Goal: Navigation & Orientation: Find specific page/section

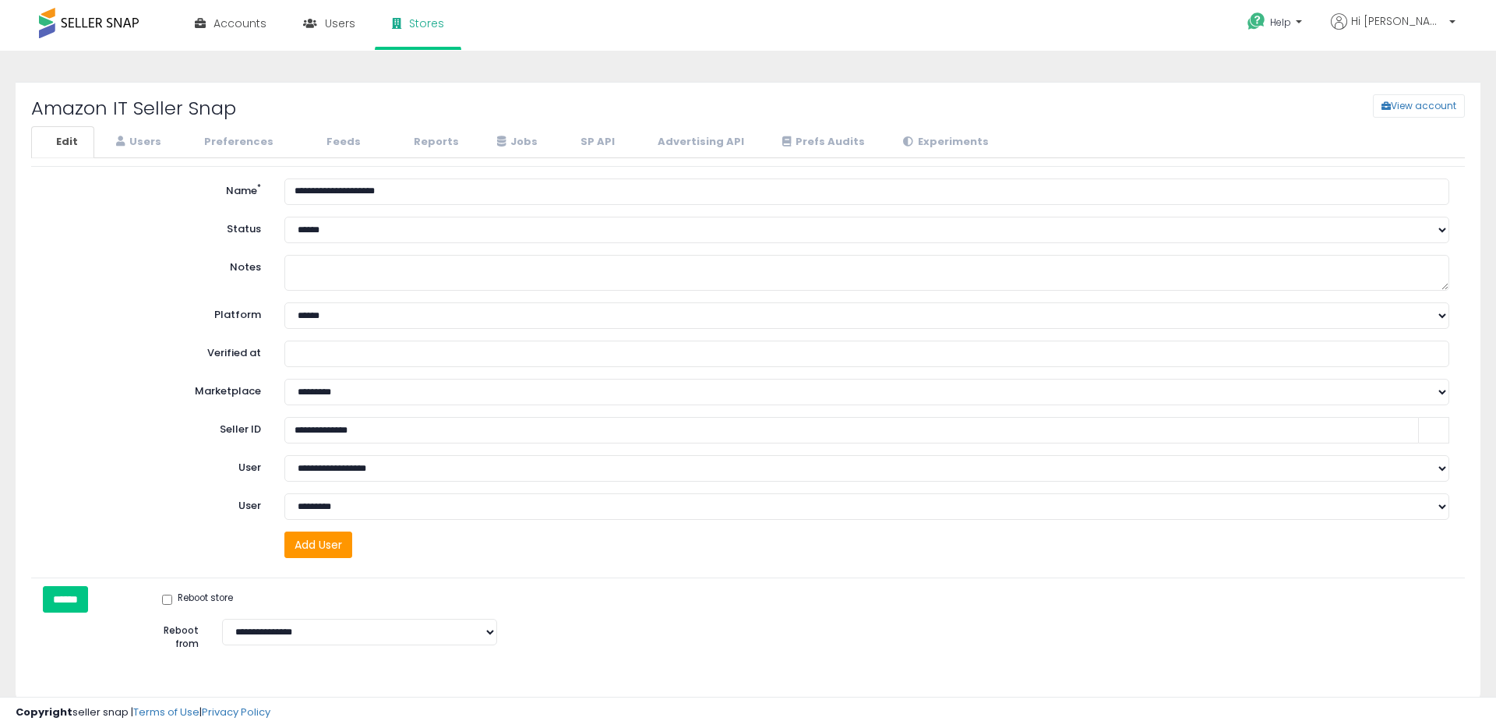
click at [139, 123] on div "Amazon IT Seller Snap View account" at bounding box center [747, 110] width 1457 height 32
click at [157, 133] on link "Users" at bounding box center [137, 142] width 82 height 32
click at [400, 141] on icon at bounding box center [404, 141] width 10 height 10
click at [428, 129] on link "Reports" at bounding box center [427, 142] width 97 height 32
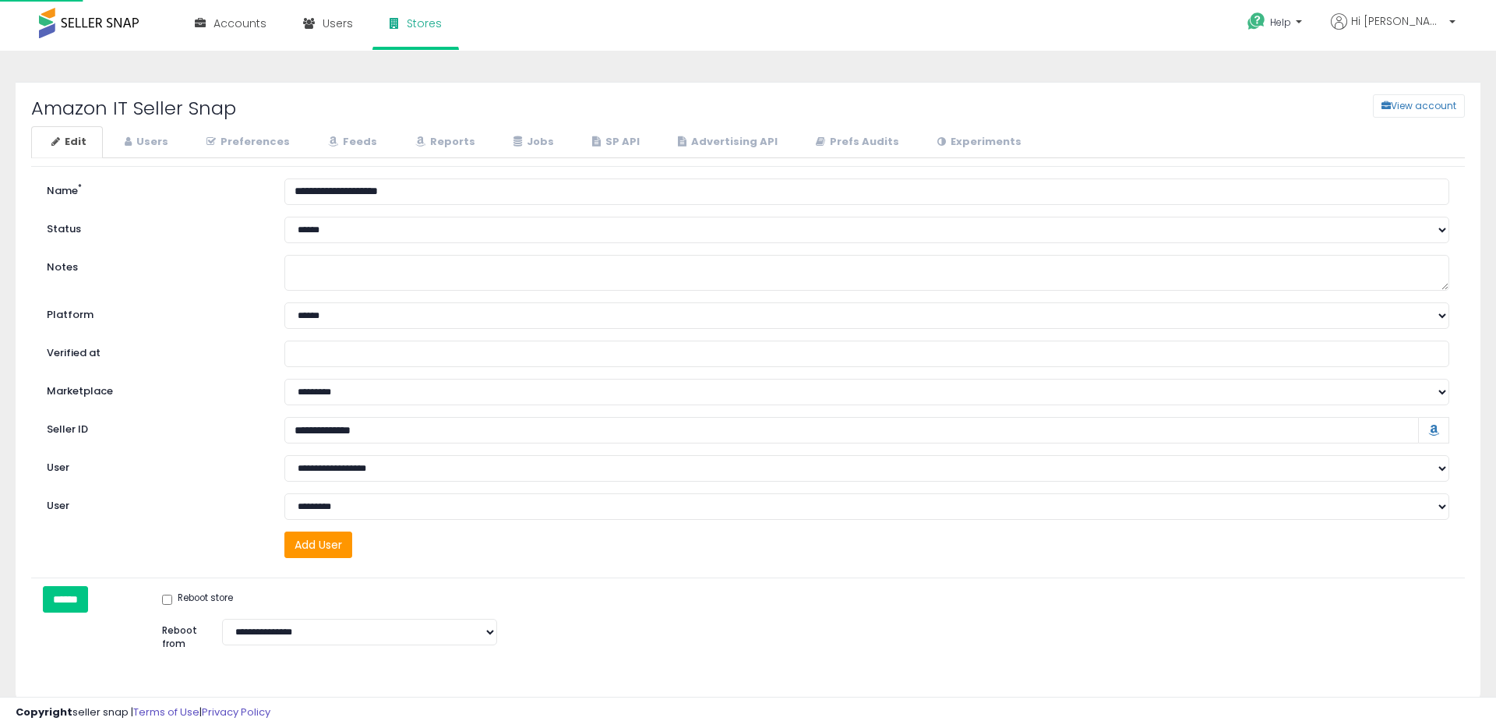
select select "**"
click at [429, 139] on link "Reports" at bounding box center [443, 142] width 97 height 32
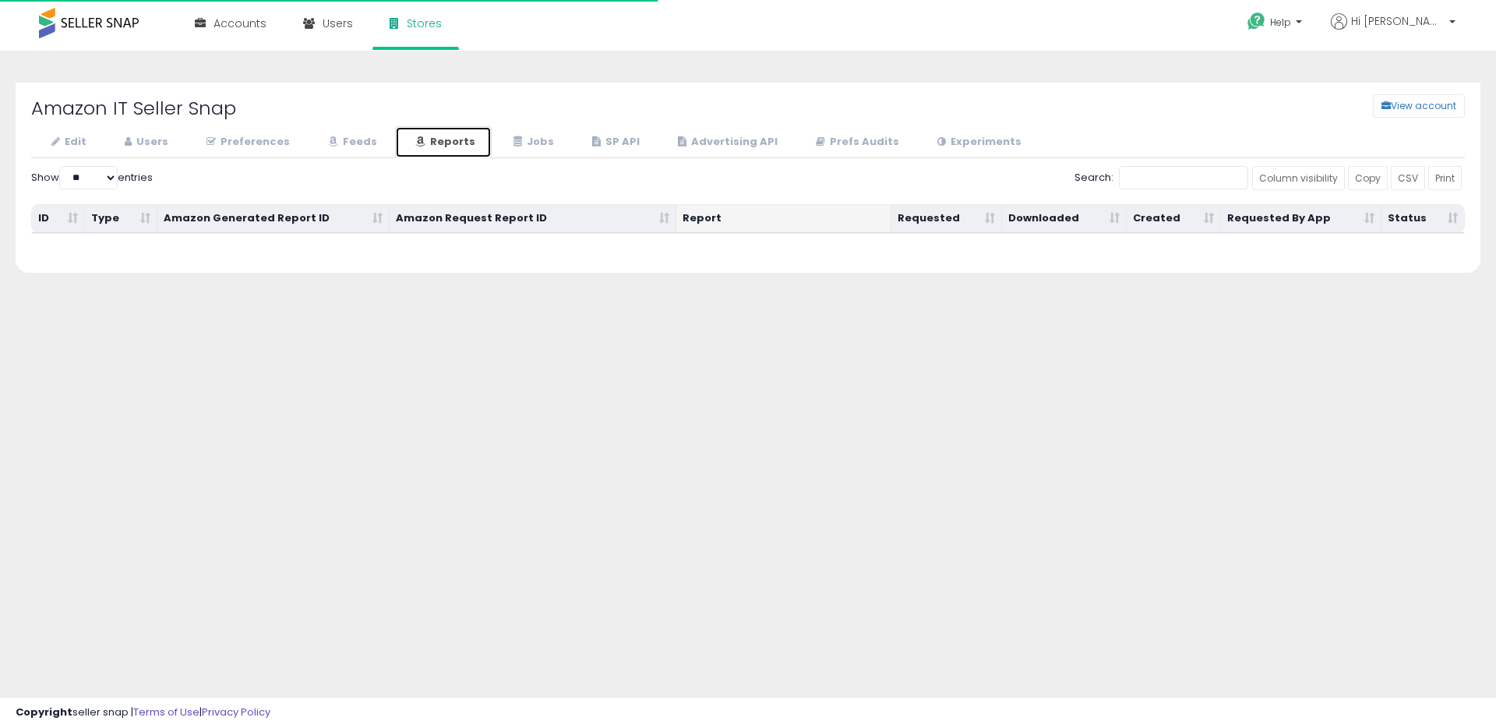
scroll to position [24, 0]
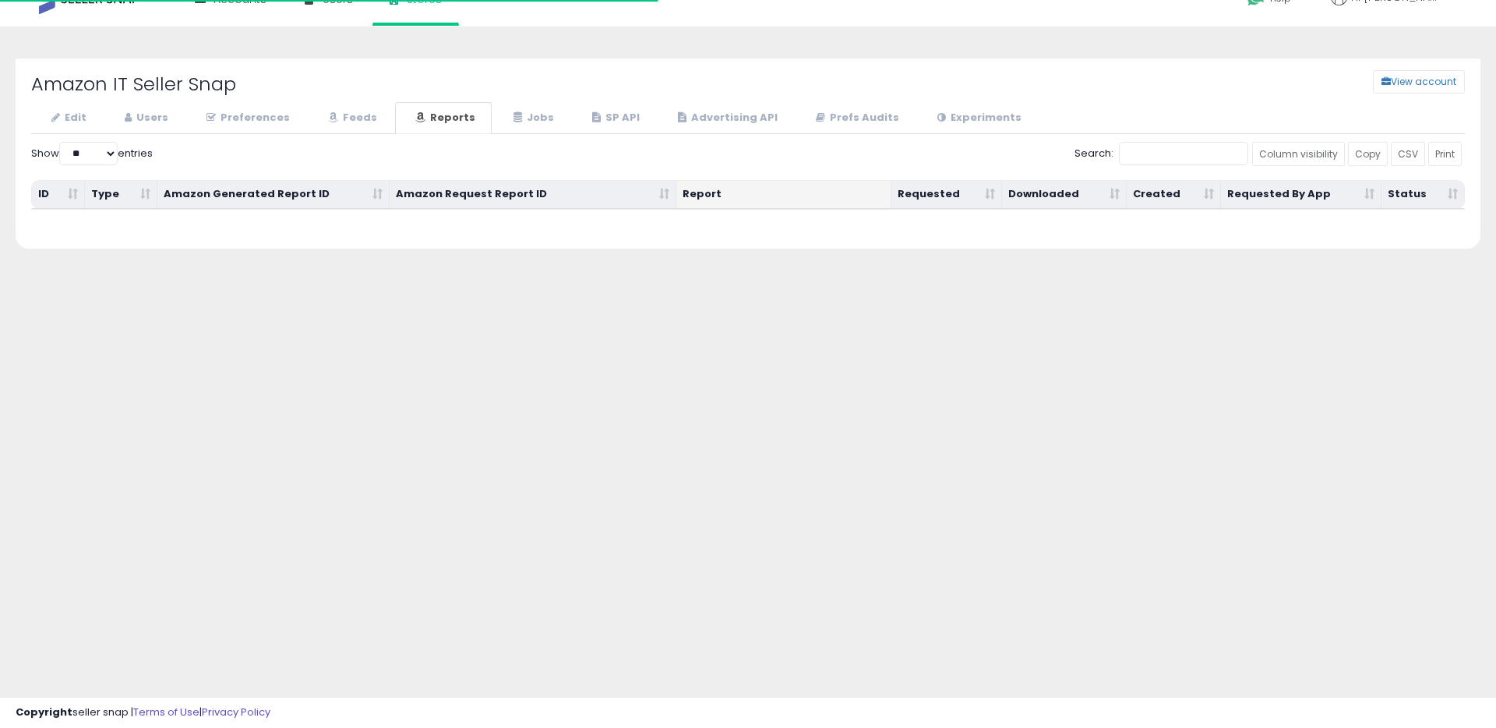
select select "**"
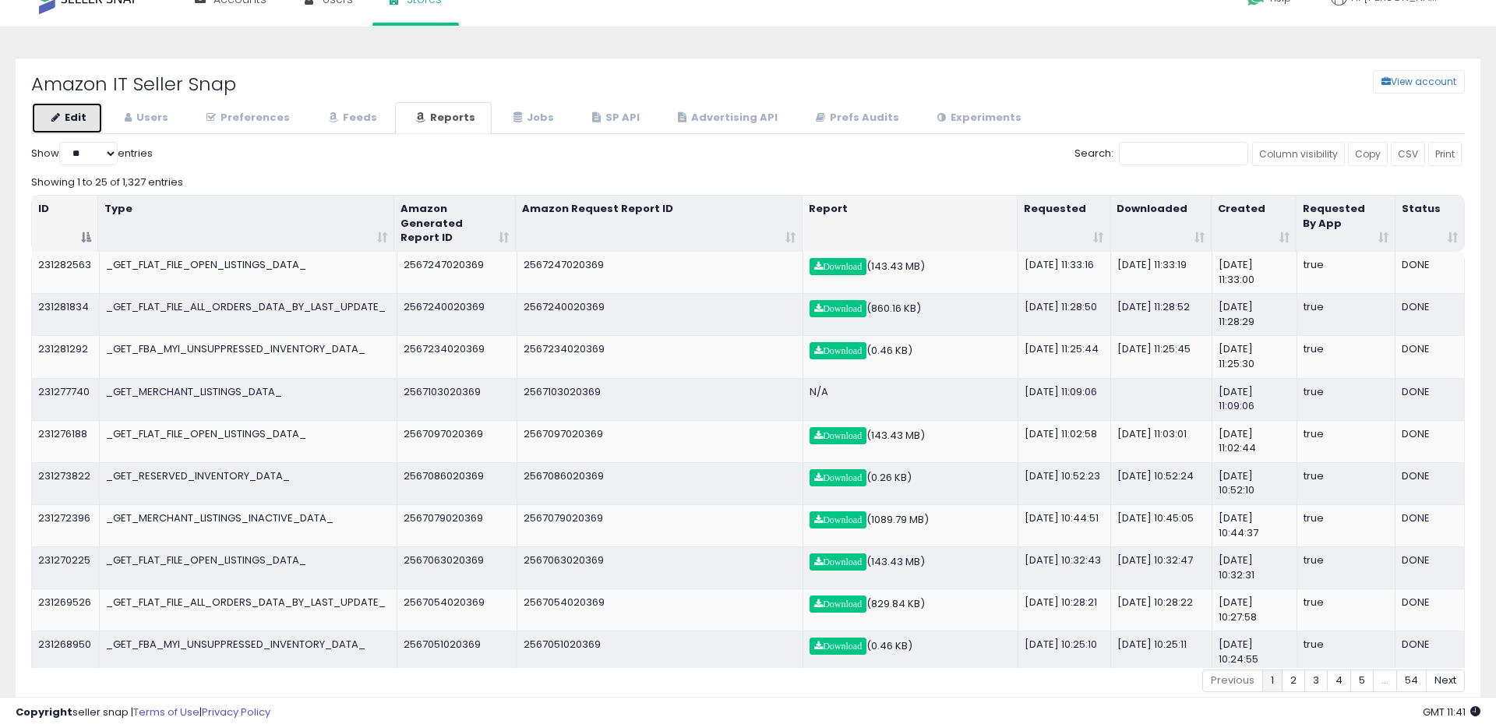
click at [77, 113] on link "Edit" at bounding box center [67, 118] width 72 height 32
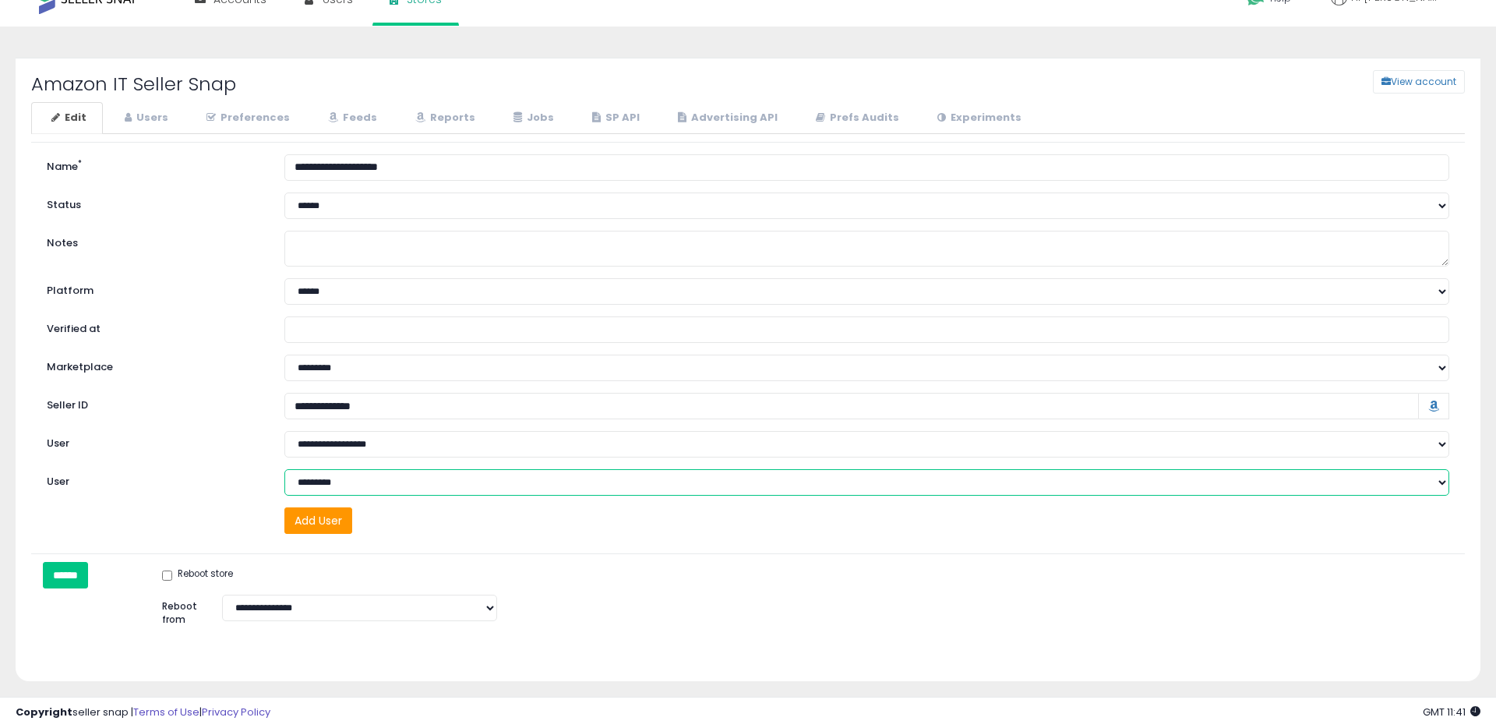
click at [393, 479] on select "**********" at bounding box center [866, 482] width 1165 height 26
click at [156, 108] on link "Users" at bounding box center [144, 118] width 80 height 32
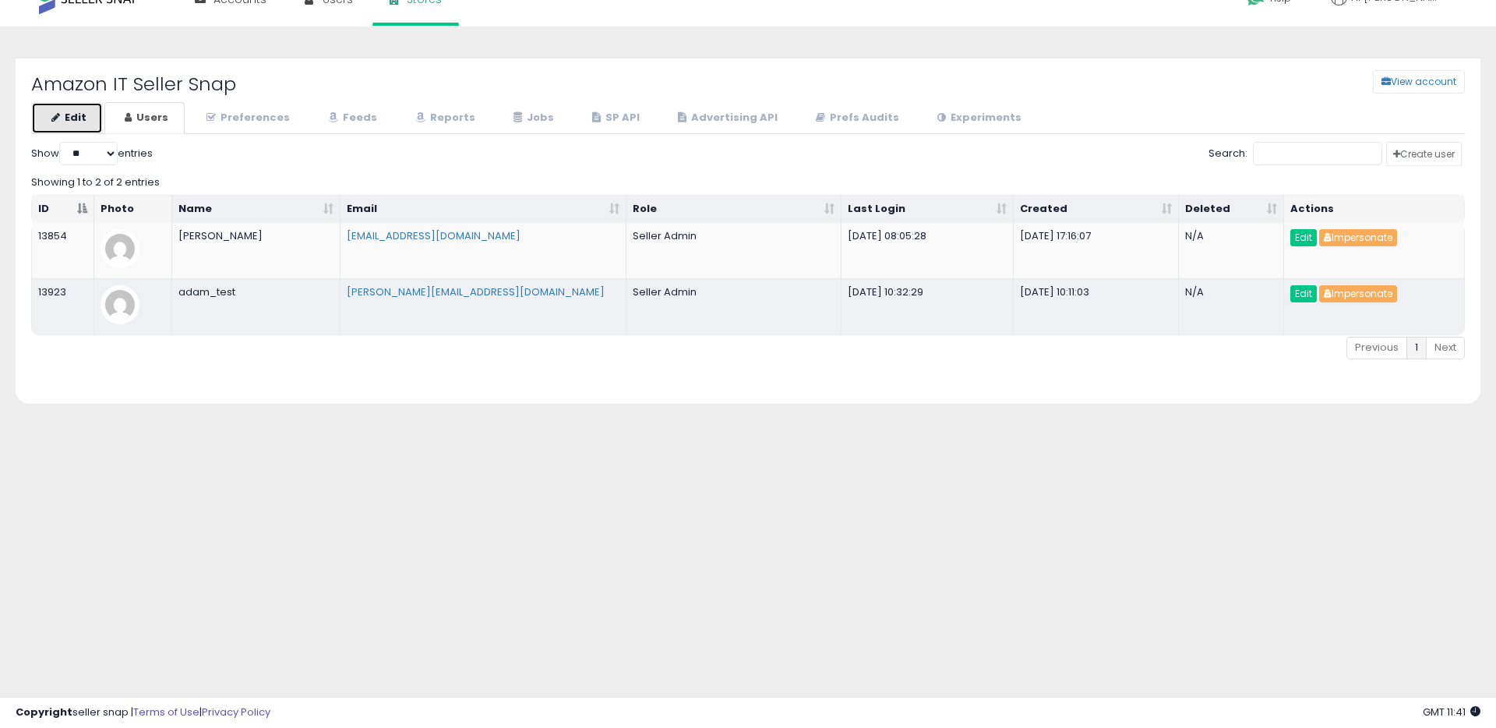
click at [63, 117] on link "Edit" at bounding box center [67, 118] width 72 height 32
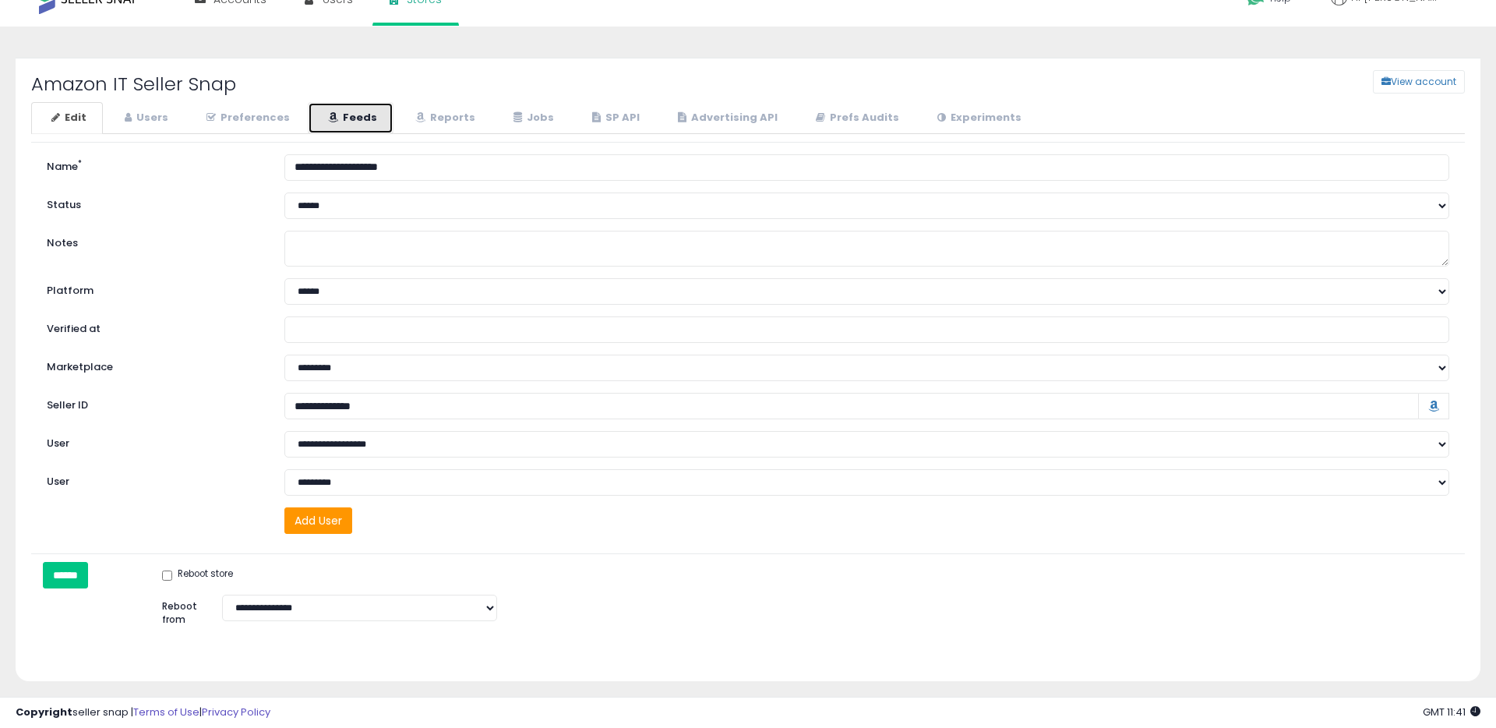
click at [334, 123] on link "Feeds" at bounding box center [351, 118] width 86 height 32
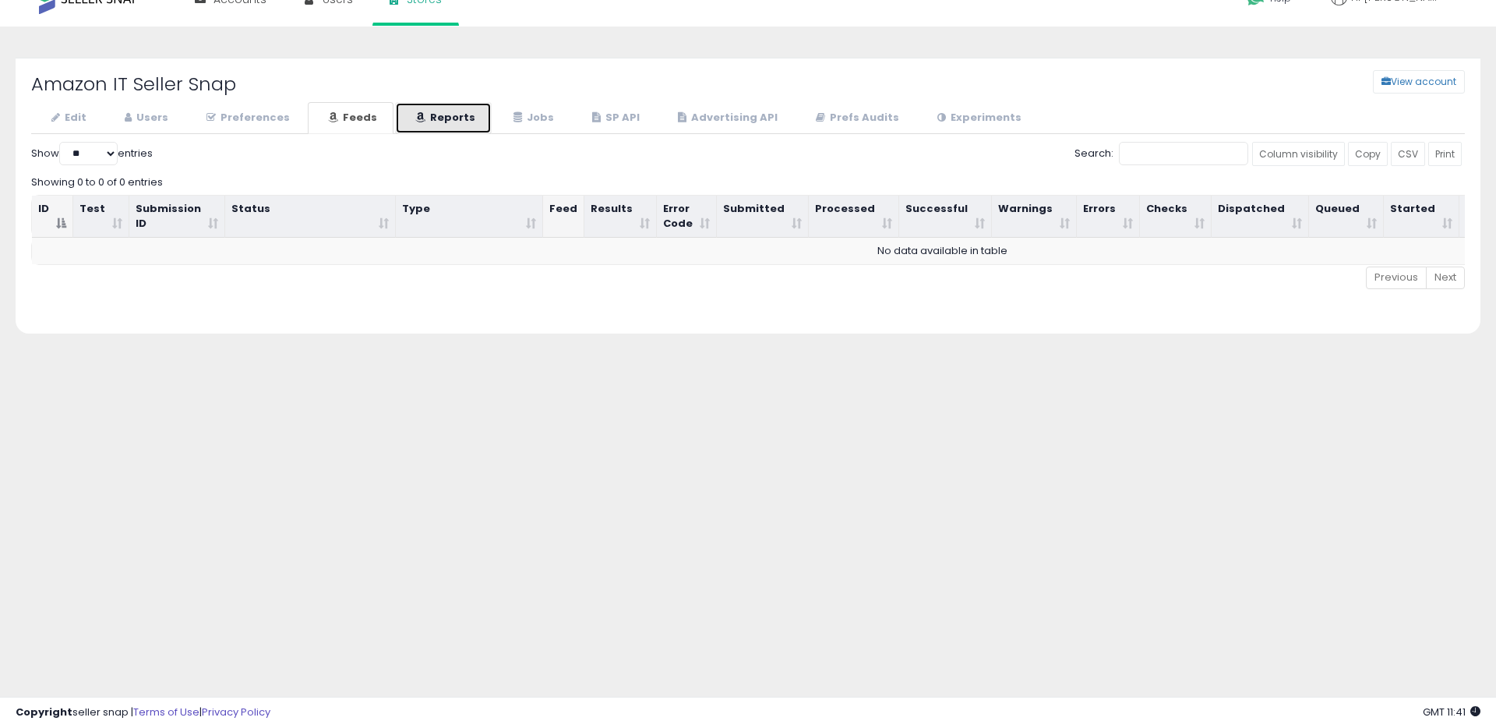
click at [452, 118] on link "Reports" at bounding box center [443, 118] width 97 height 32
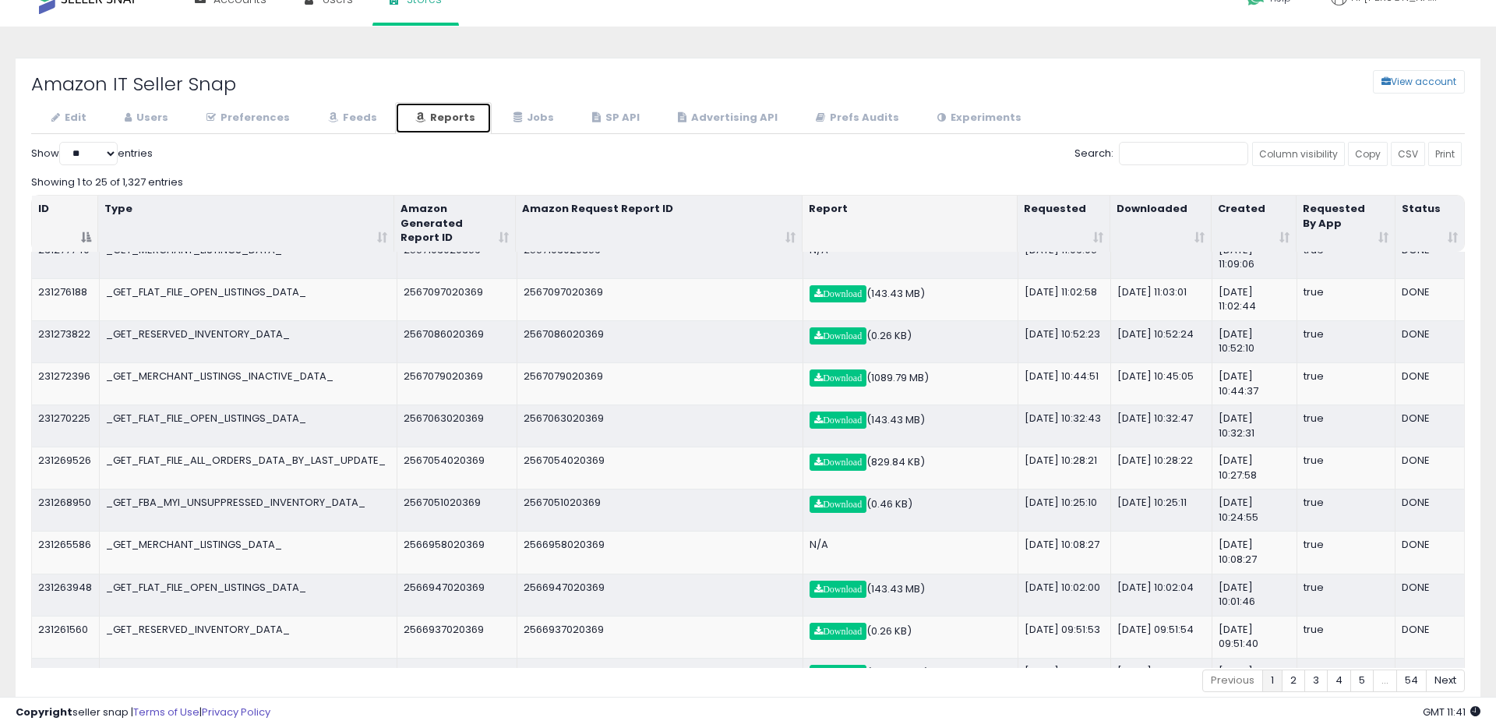
scroll to position [0, 0]
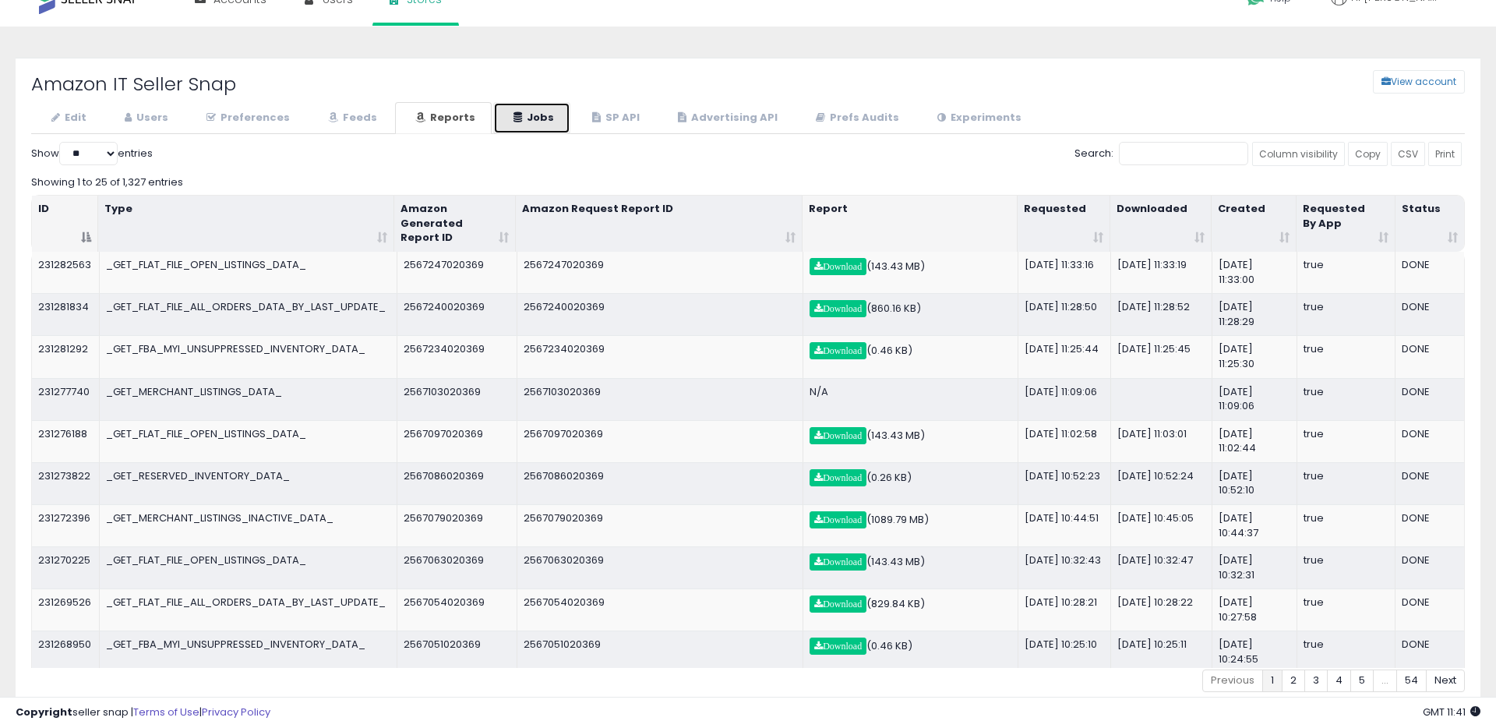
click at [541, 106] on link "Jobs" at bounding box center [531, 118] width 77 height 32
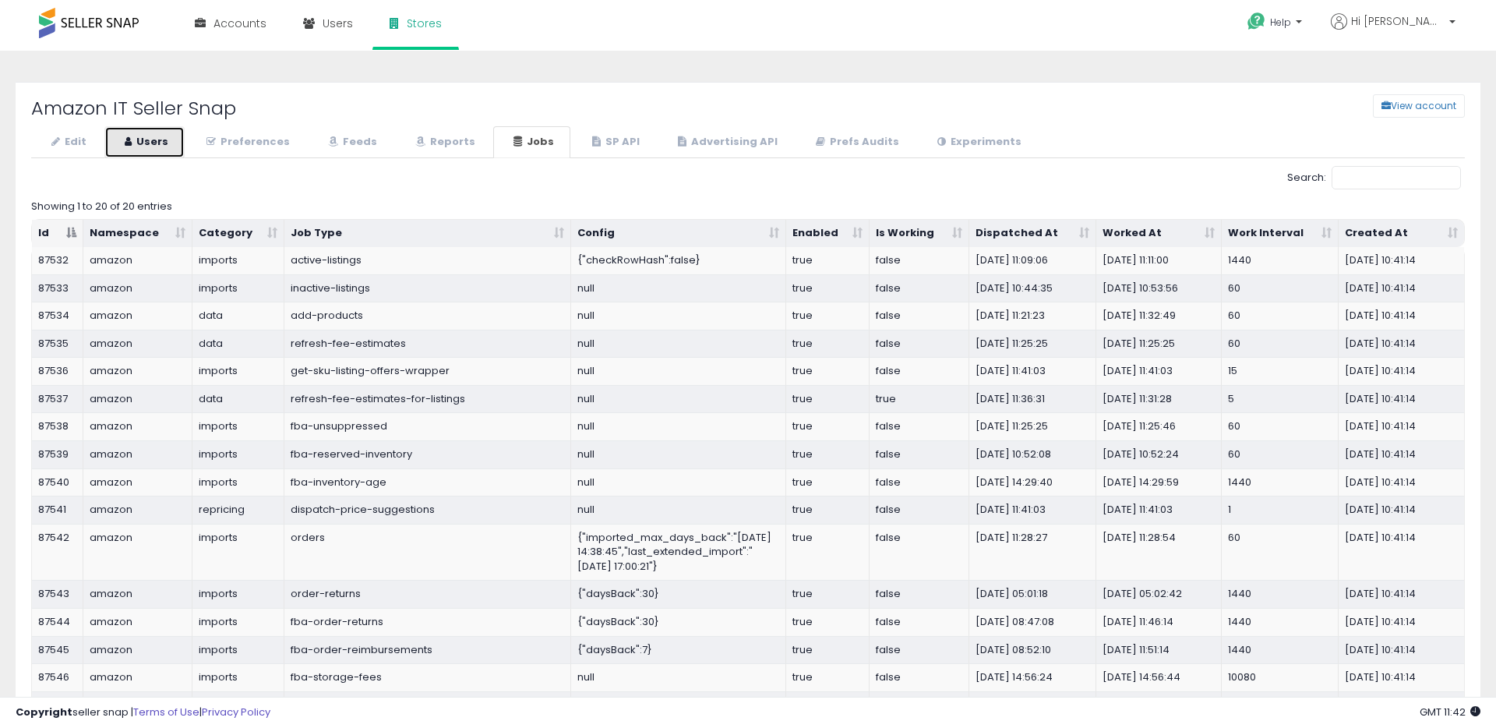
click at [142, 136] on link "Users" at bounding box center [144, 142] width 80 height 32
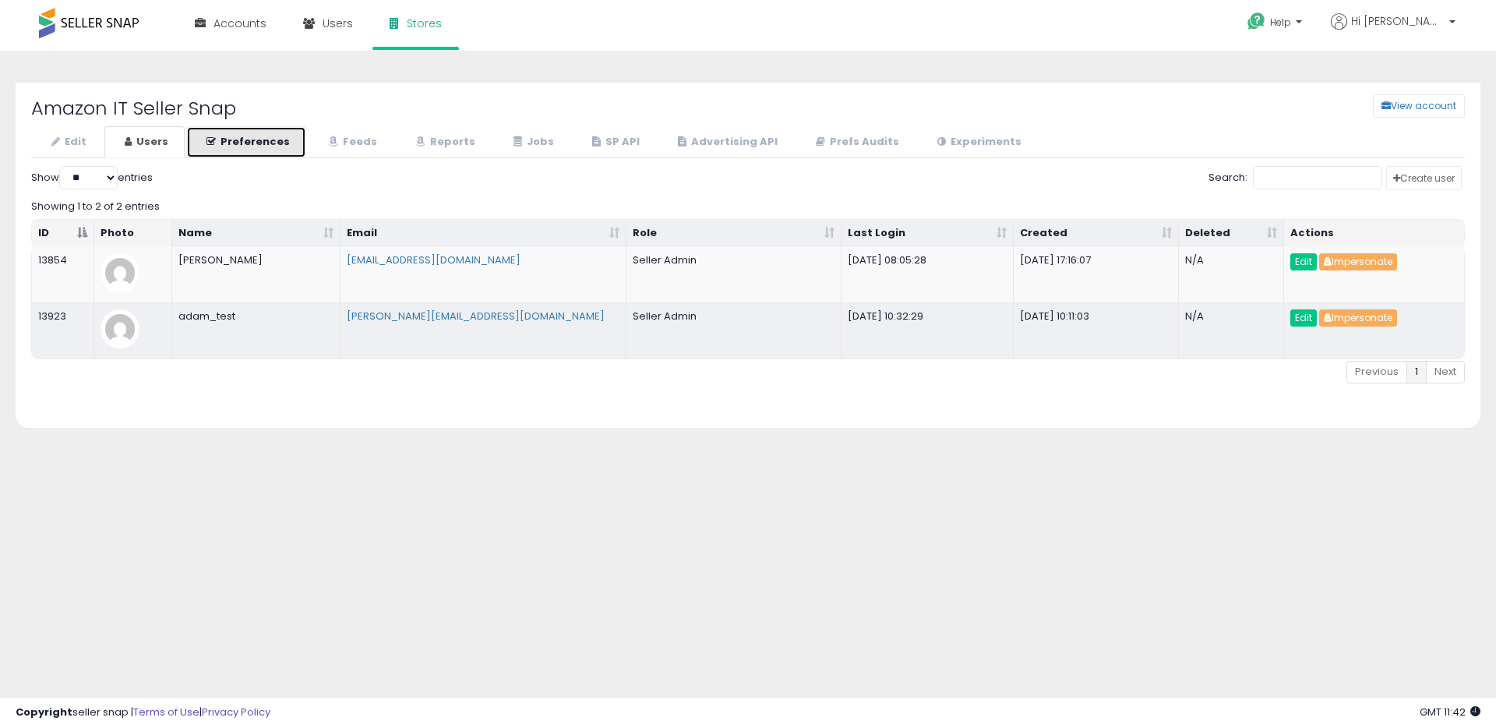
click at [271, 139] on link "Preferences" at bounding box center [246, 142] width 120 height 32
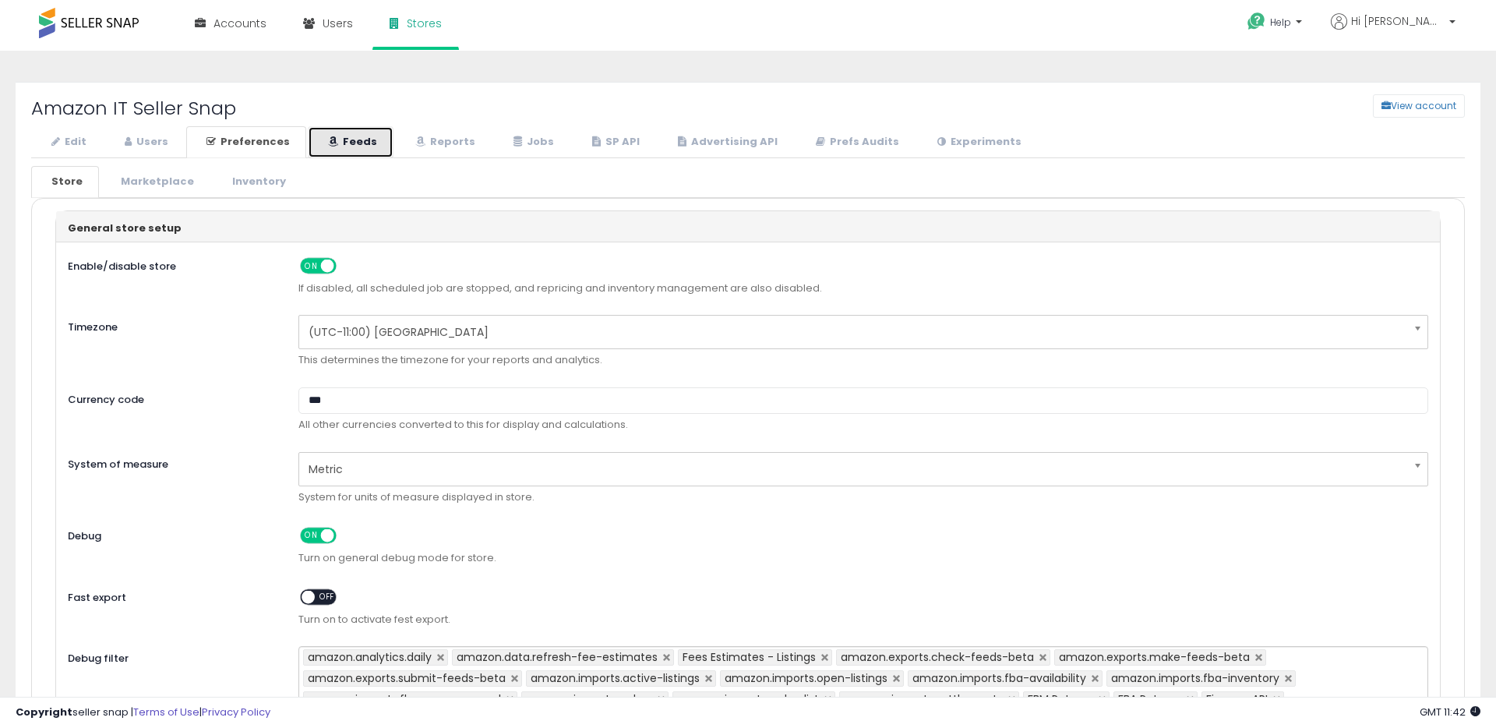
click at [363, 136] on link "Feeds" at bounding box center [351, 142] width 86 height 32
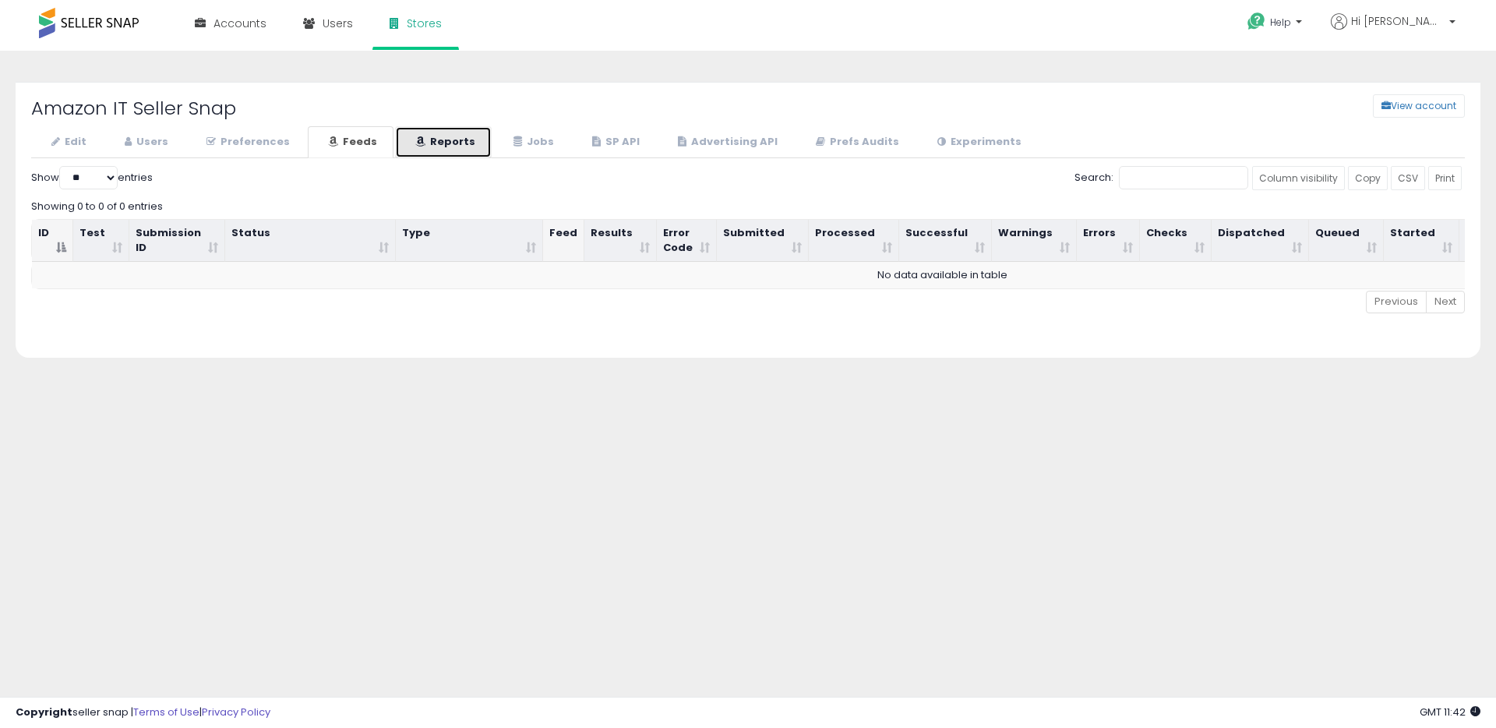
click at [435, 141] on link "Reports" at bounding box center [443, 142] width 97 height 32
